Goal: Information Seeking & Learning: Learn about a topic

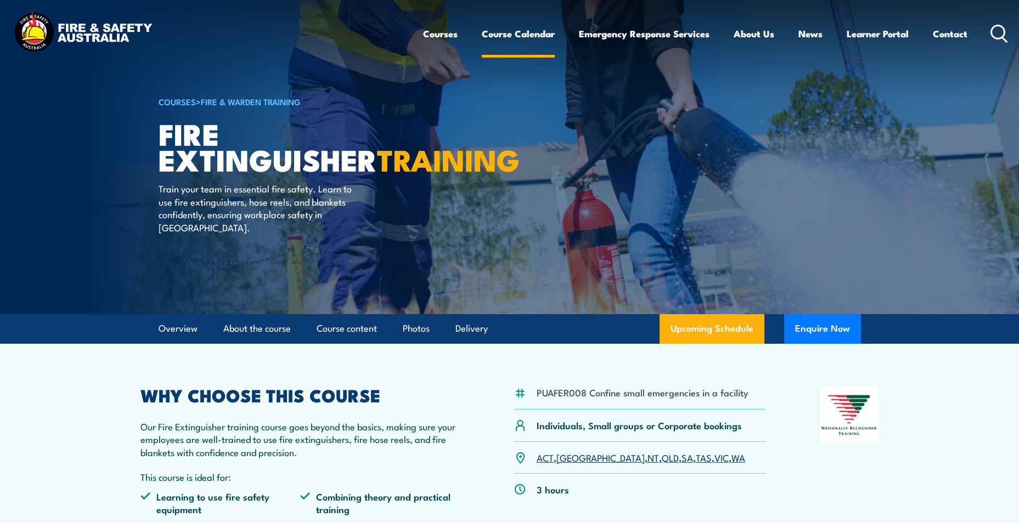
click at [502, 35] on link "Course Calendar" at bounding box center [518, 33] width 73 height 29
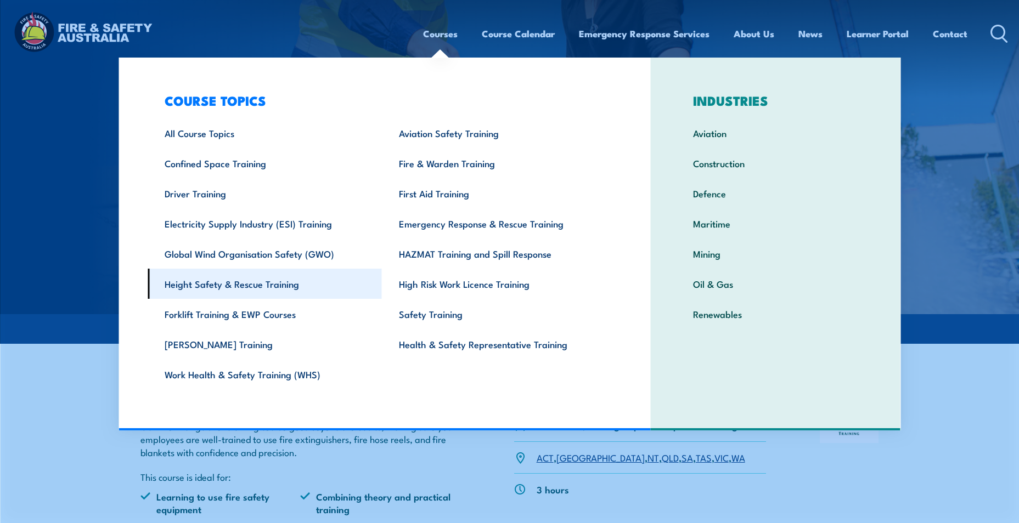
click at [206, 286] on link "Height Safety & Rescue Training" at bounding box center [265, 284] width 234 height 30
click at [248, 287] on link "Height Safety & Rescue Training" at bounding box center [265, 284] width 234 height 30
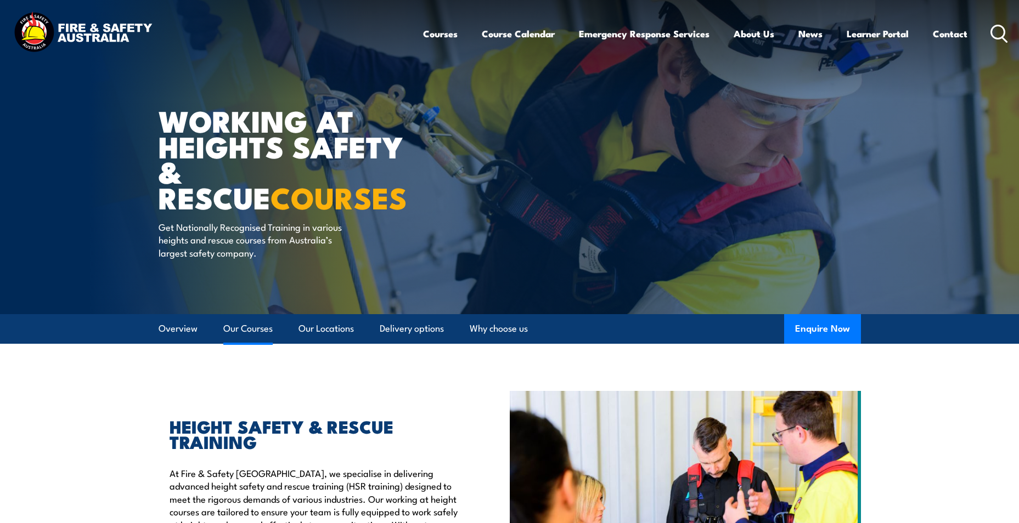
click at [248, 330] on link "Our Courses" at bounding box center [247, 328] width 49 height 29
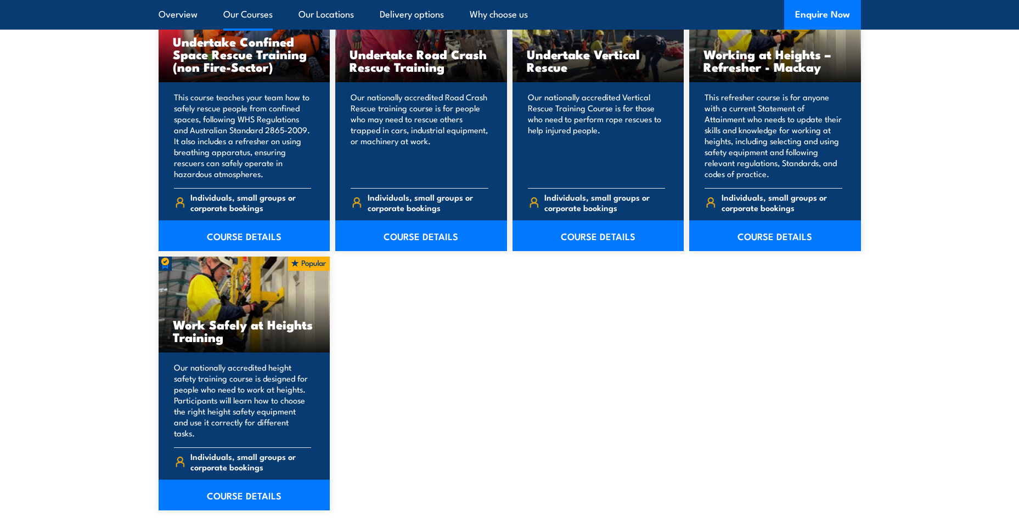
scroll to position [1251, 0]
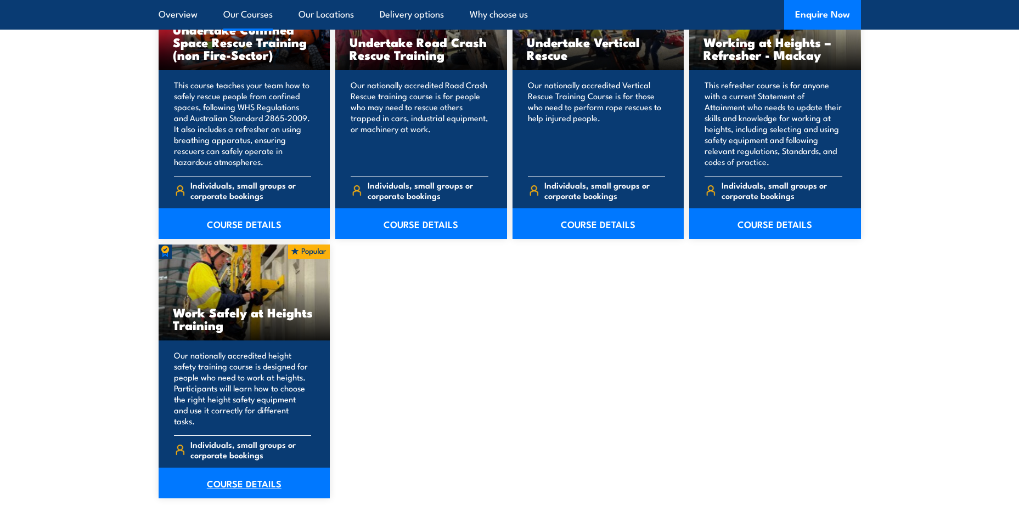
click at [264, 472] on link "COURSE DETAILS" at bounding box center [245, 483] width 172 height 31
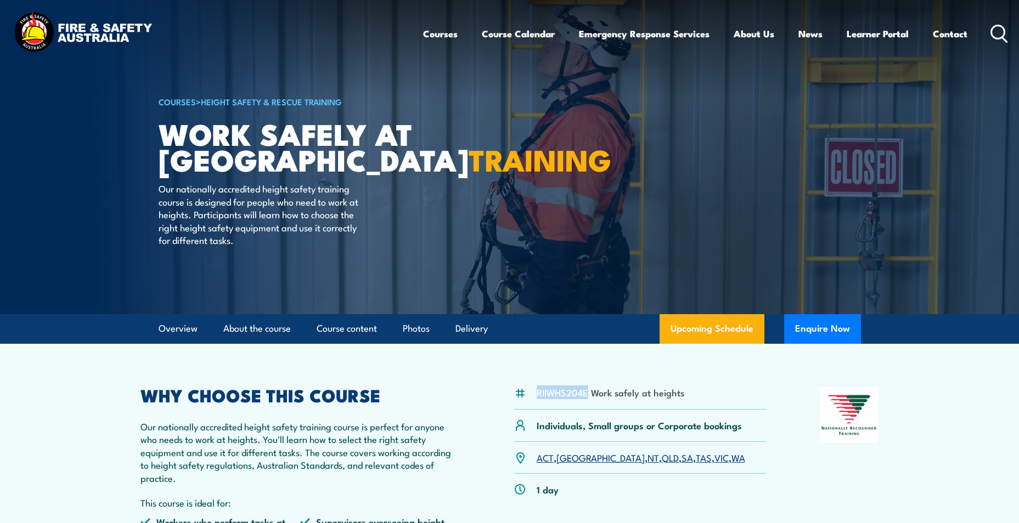
drag, startPoint x: 538, startPoint y: 393, endPoint x: 587, endPoint y: 391, distance: 49.4
click at [587, 391] on li "RIIWHS204E Work safely at heights" at bounding box center [610, 392] width 148 height 13
copy li "RIIWHS204E"
click at [178, 104] on link "COURSES" at bounding box center [177, 101] width 37 height 12
click at [177, 100] on link "COURSES" at bounding box center [177, 101] width 37 height 12
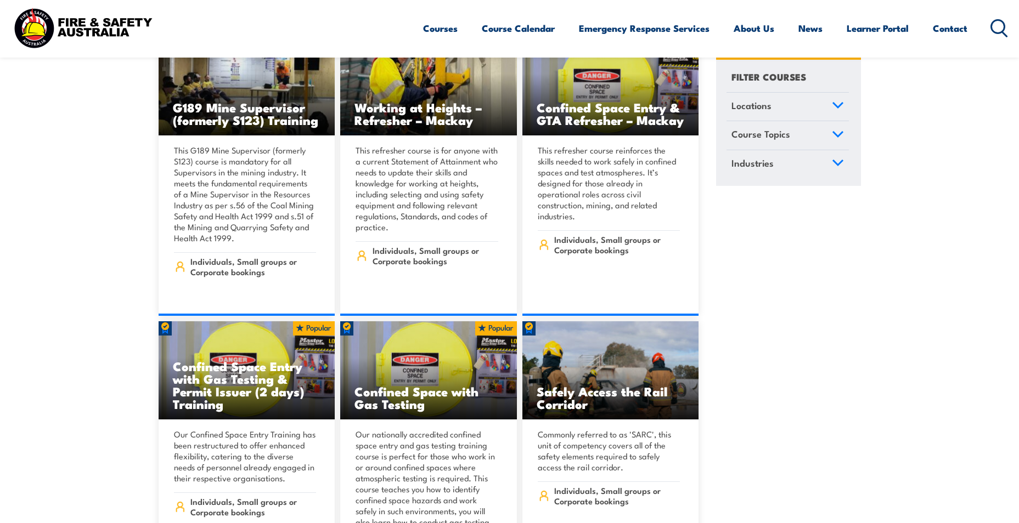
scroll to position [1625, 0]
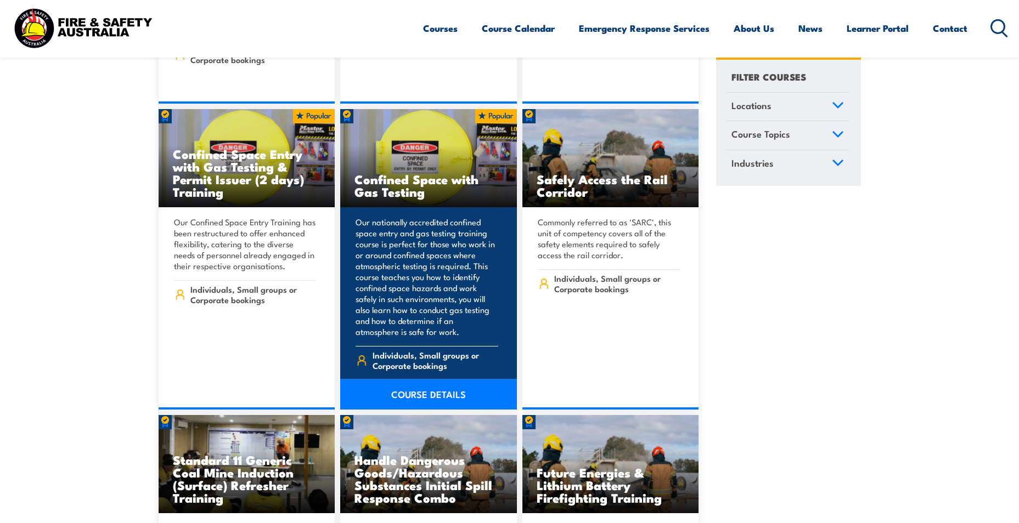
click at [417, 383] on link "COURSE DETAILS" at bounding box center [428, 394] width 177 height 31
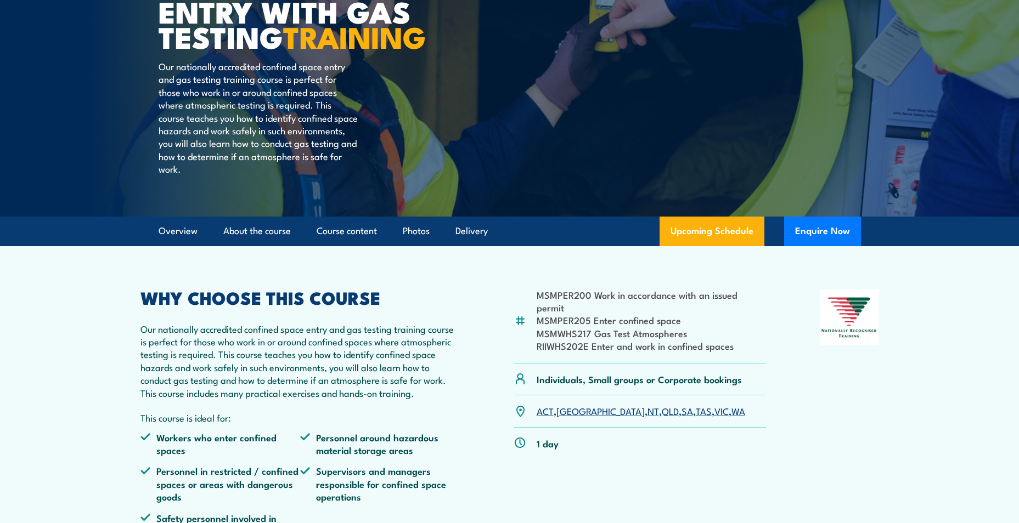
scroll to position [179, 0]
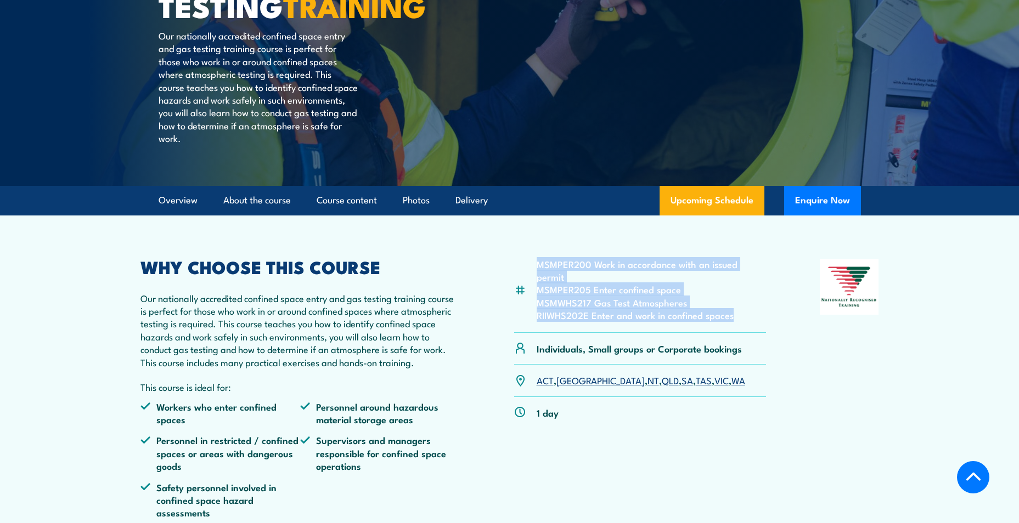
drag, startPoint x: 538, startPoint y: 289, endPoint x: 731, endPoint y: 331, distance: 197.1
click at [731, 322] on ul "MSMPER200 Work in accordance with an issued permit MSMPER205 Enter confined spa…" at bounding box center [651, 290] width 230 height 64
copy ul "MSMPER200 Work in accordance with an issued permit MSMPER205 Enter confined spa…"
